Goal: Information Seeking & Learning: Learn about a topic

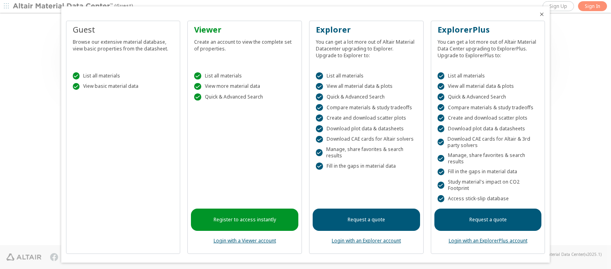
click at [539, 14] on icon "Close" at bounding box center [542, 14] width 6 height 6
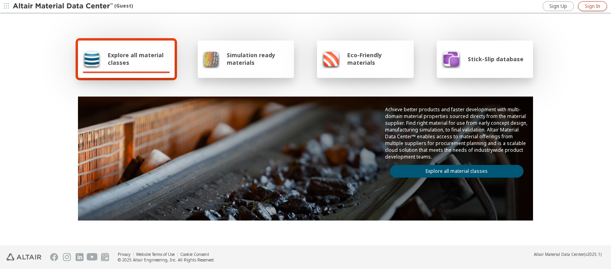
click at [592, 6] on span "Sign In" at bounding box center [593, 6] width 16 height 6
click at [63, 6] on img at bounding box center [63, 6] width 101 height 8
click at [136, 59] on span "Explore all material classes" at bounding box center [139, 58] width 62 height 15
click at [453, 169] on link "Explore all material classes" at bounding box center [457, 171] width 134 height 13
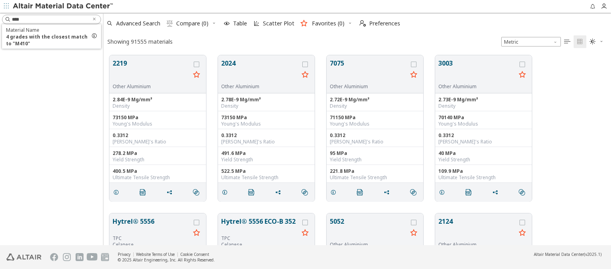
scroll to position [190, 501]
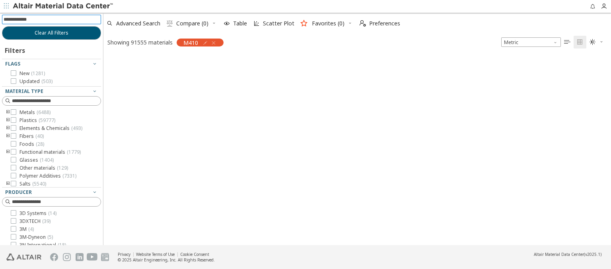
scroll to position [189, 501]
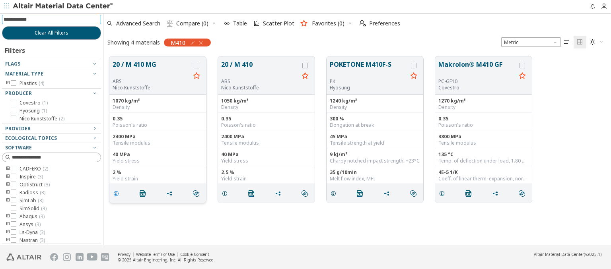
click at [117, 193] on icon "grid" at bounding box center [116, 194] width 6 height 6
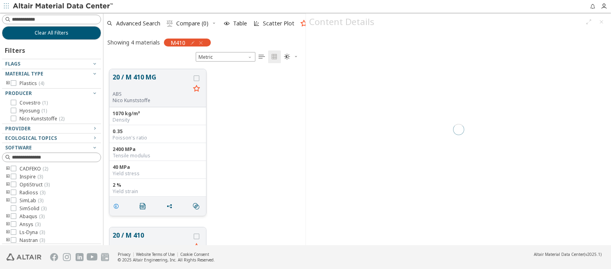
scroll to position [176, 196]
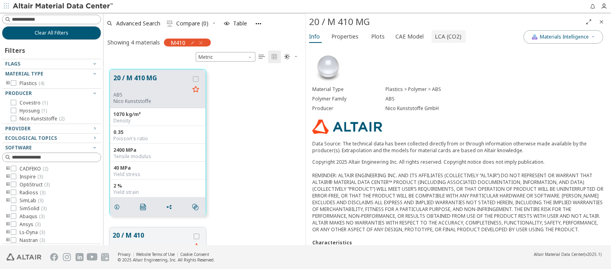
click at [444, 36] on span "LCA (CO2)" at bounding box center [448, 36] width 27 height 13
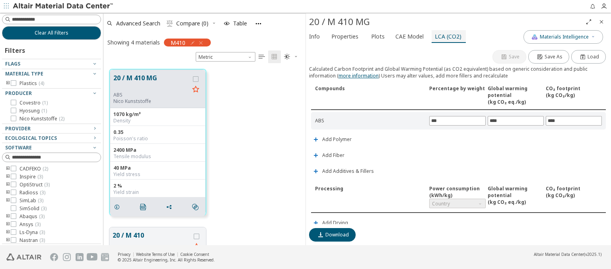
scroll to position [202, 0]
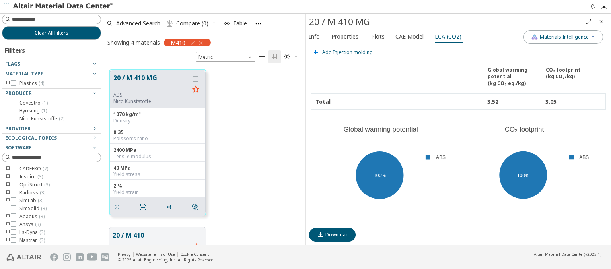
click at [346, 50] on span "Add Injection molding" at bounding box center [347, 52] width 51 height 5
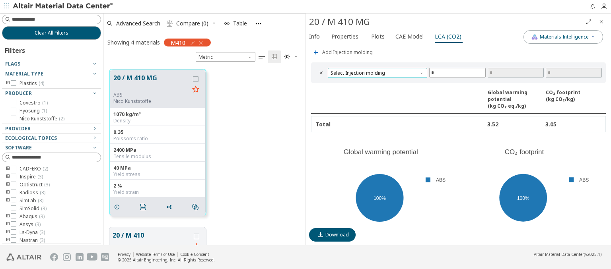
click at [376, 70] on span "Select Injection molding" at bounding box center [377, 73] width 99 height 10
click at [376, 80] on span "Electric machine" at bounding box center [376, 81] width 91 height 6
click at [376, 70] on span "Electric machine" at bounding box center [377, 73] width 99 height 10
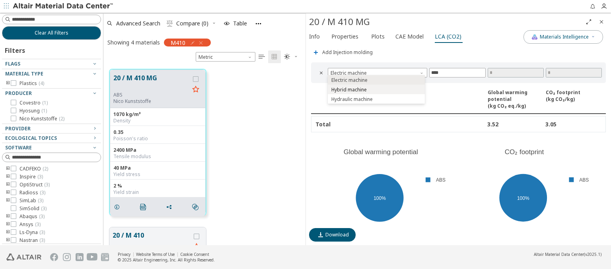
click at [376, 90] on span "Hybrid machine" at bounding box center [376, 90] width 91 height 6
click at [376, 70] on span "Hybrid machine" at bounding box center [377, 73] width 99 height 10
click at [376, 99] on span "Hydraulic machine" at bounding box center [376, 100] width 91 height 6
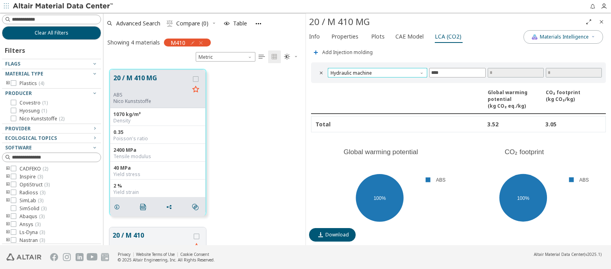
click at [376, 70] on span "Hydraulic machine" at bounding box center [377, 73] width 99 height 10
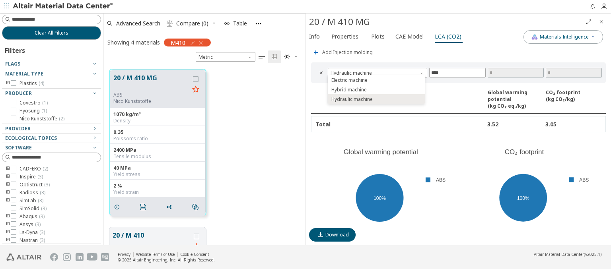
click at [601, 21] on icon "Close" at bounding box center [601, 22] width 6 height 6
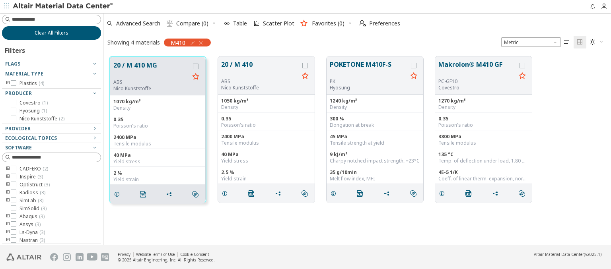
click at [49, 33] on span "Clear All Filters" at bounding box center [52, 33] width 34 height 6
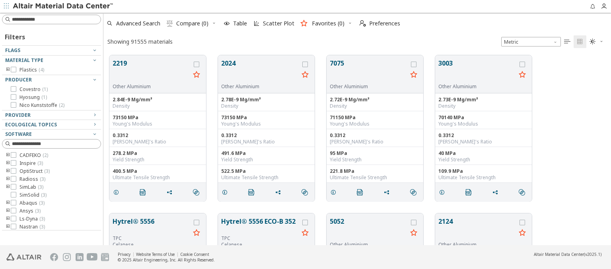
scroll to position [190, 501]
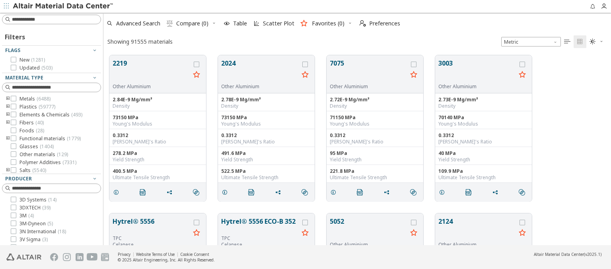
click at [63, 6] on img at bounding box center [63, 6] width 101 height 8
